Goal: Check status

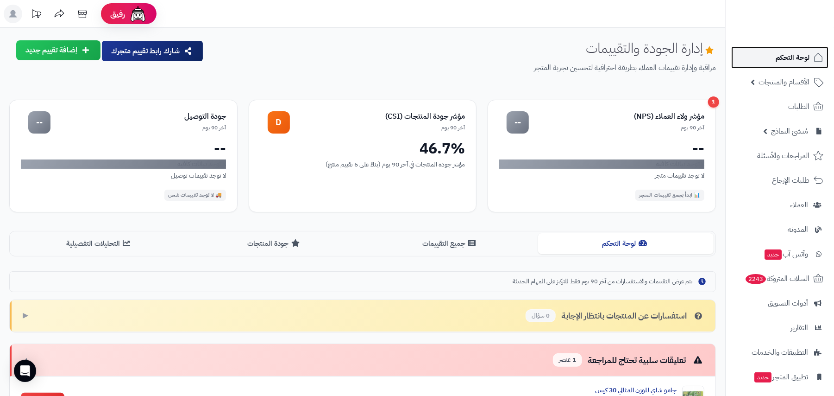
click at [806, 47] on link "لوحة التحكم" at bounding box center [779, 57] width 97 height 22
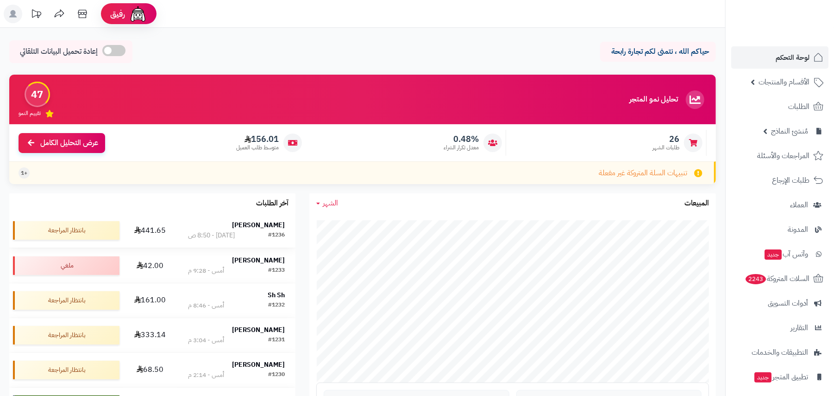
click at [171, 236] on td "441.65" at bounding box center [150, 230] width 54 height 34
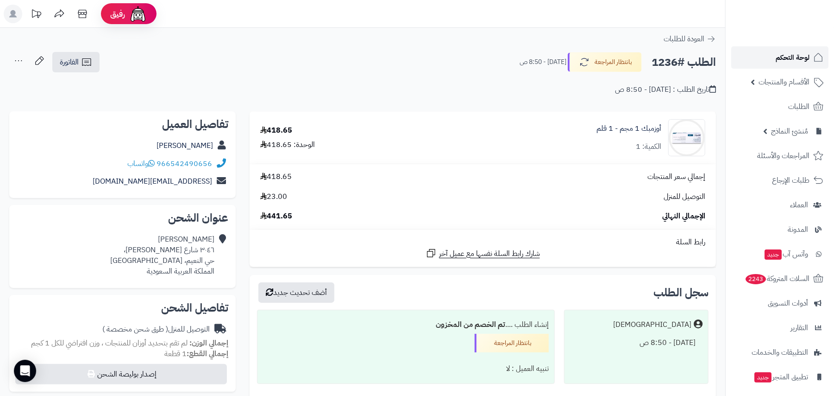
click at [786, 53] on span "لوحة التحكم" at bounding box center [793, 57] width 34 height 13
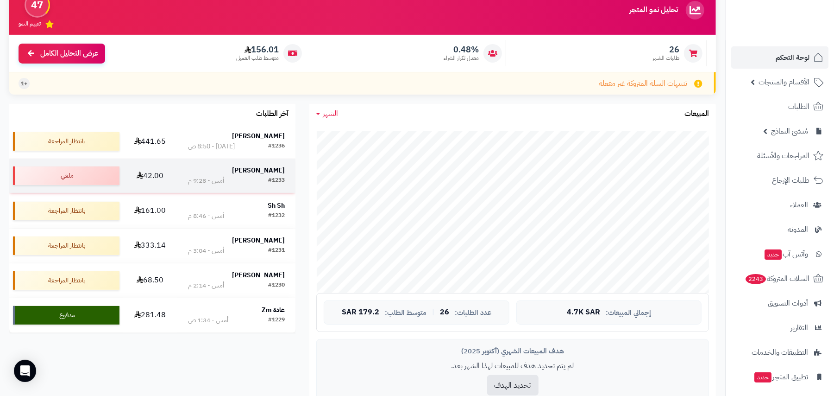
scroll to position [123, 0]
